Goal: Information Seeking & Learning: Check status

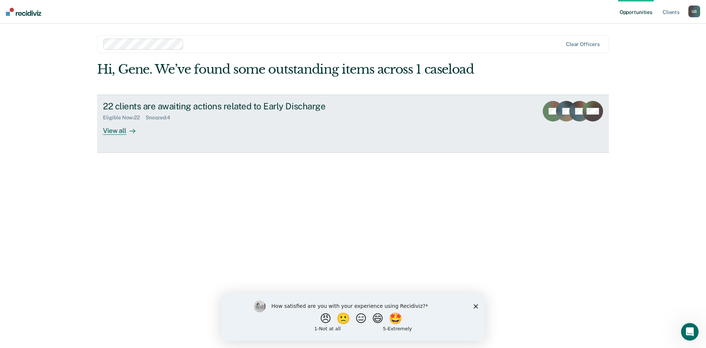
click at [122, 130] on div "View all" at bounding box center [123, 127] width 41 height 14
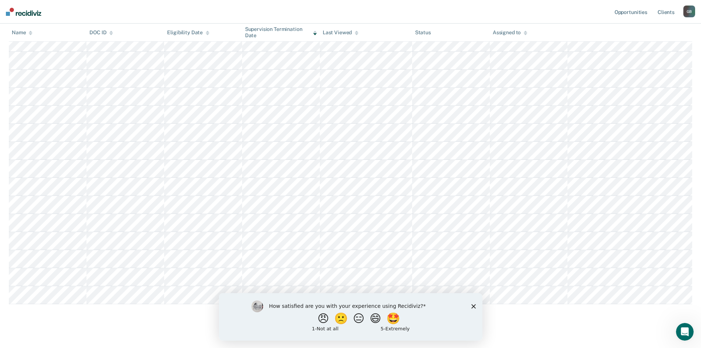
scroll to position [240, 0]
